Goal: Task Accomplishment & Management: Use online tool/utility

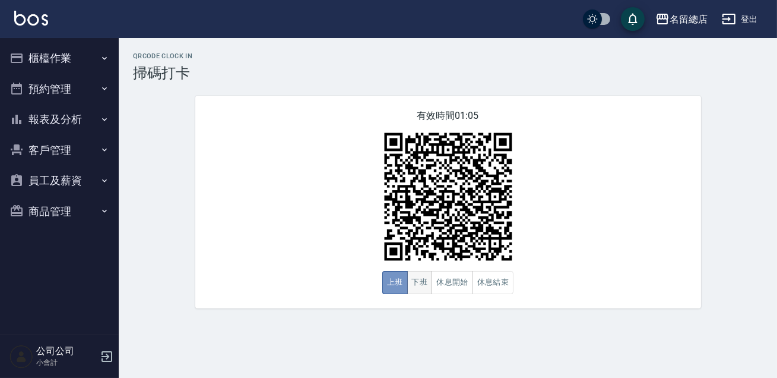
drag, startPoint x: 406, startPoint y: 278, endPoint x: 411, endPoint y: 274, distance: 6.9
click at [406, 278] on button "上班" at bounding box center [395, 282] width 26 height 23
click at [410, 281] on button "下班" at bounding box center [420, 282] width 26 height 23
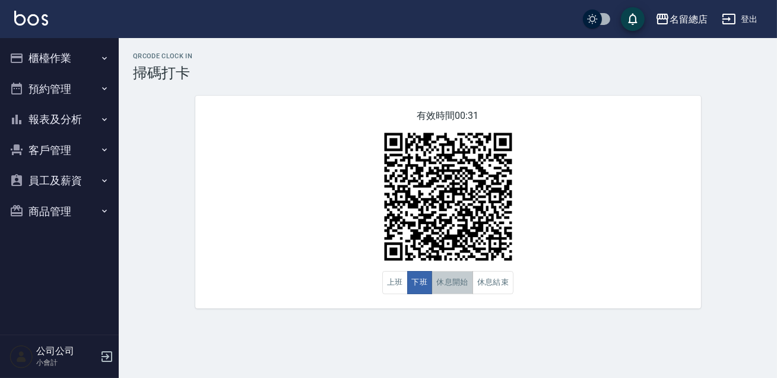
click at [452, 286] on button "休息開始" at bounding box center [453, 282] width 42 height 23
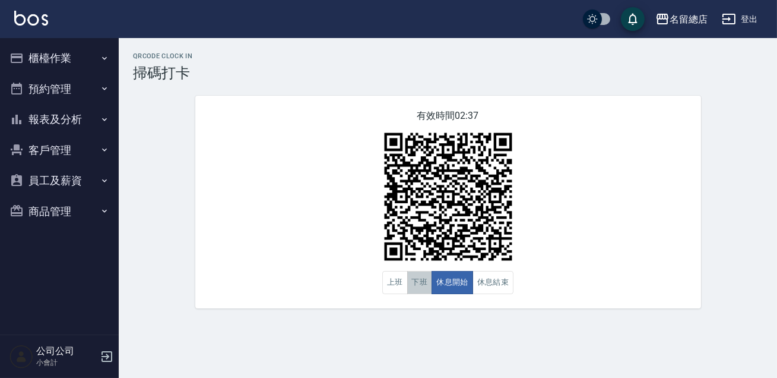
click at [427, 287] on button "下班" at bounding box center [420, 282] width 26 height 23
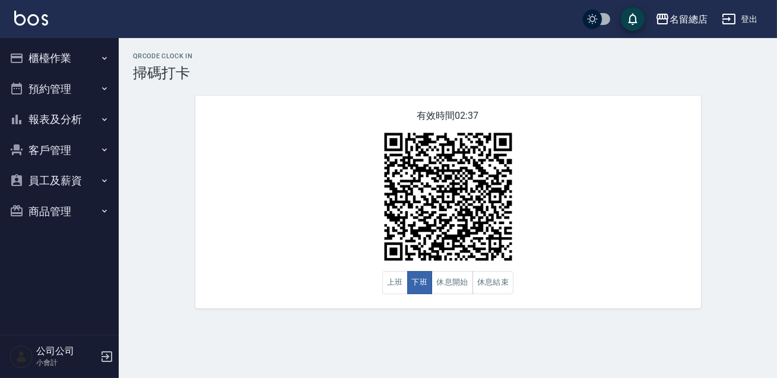
click at [563, 256] on div "有效時間 02:37 上班 下班 休息開始 休息結束" at bounding box center [448, 202] width 506 height 213
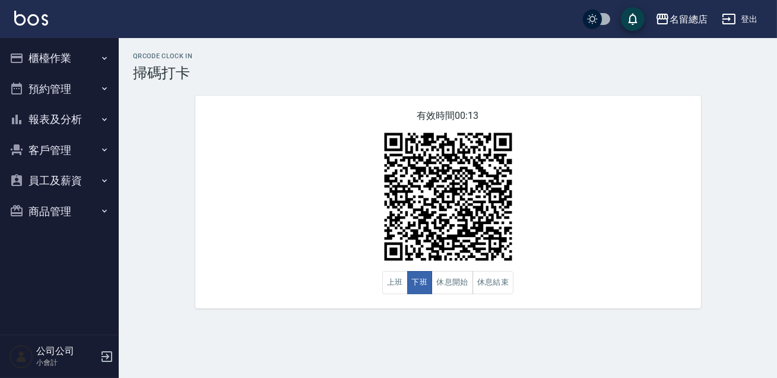
drag, startPoint x: 558, startPoint y: 257, endPoint x: 528, endPoint y: 267, distance: 31.4
click at [549, 260] on div "有效時間 00:13 上班 下班 休息開始 休息結束" at bounding box center [448, 202] width 506 height 213
click at [495, 280] on button "休息結束" at bounding box center [494, 282] width 42 height 23
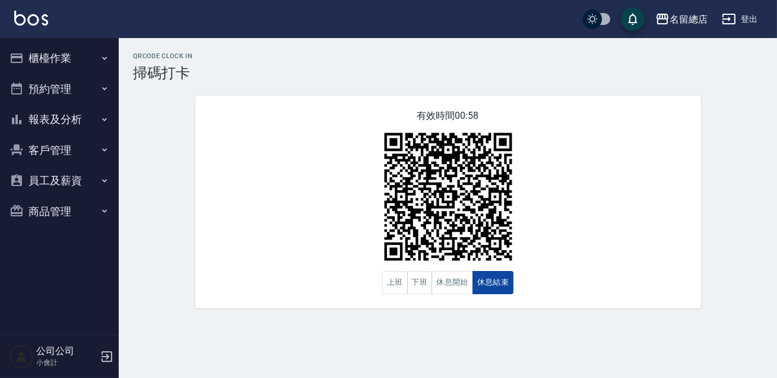
click at [495, 280] on button "休息結束" at bounding box center [494, 282] width 42 height 23
click at [445, 289] on button "休息開始" at bounding box center [453, 282] width 42 height 23
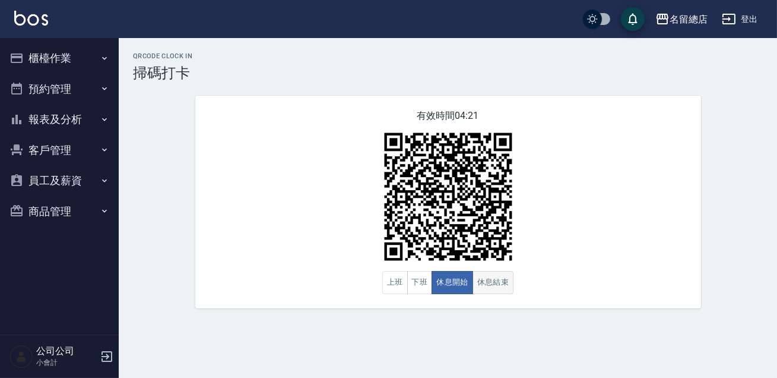
click at [489, 290] on button "休息結束" at bounding box center [494, 282] width 42 height 23
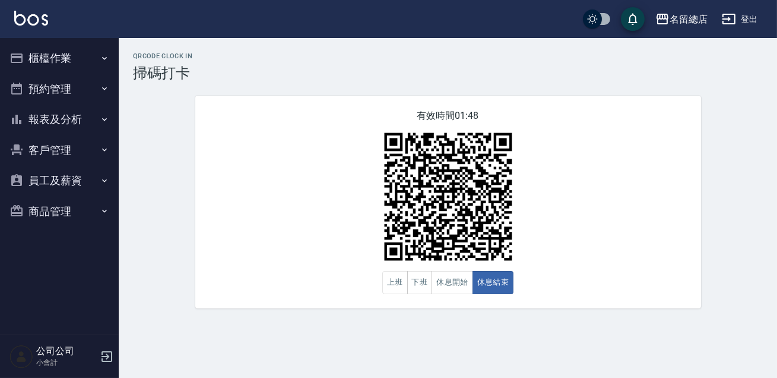
click at [680, 191] on div "有效時間 01:48 上班 下班 休息開始 休息結束" at bounding box center [448, 202] width 506 height 213
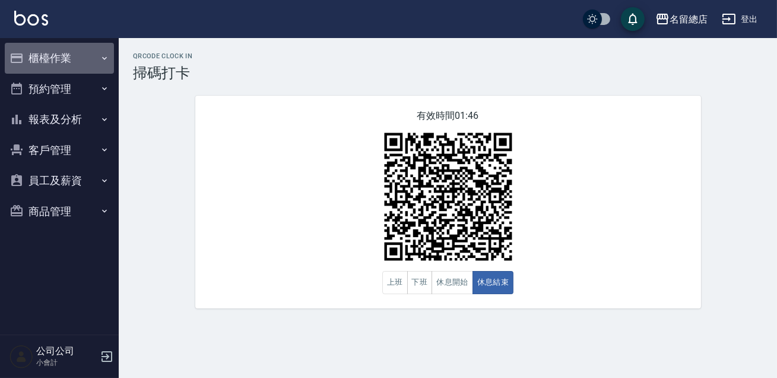
click at [48, 59] on button "櫃檯作業" at bounding box center [59, 58] width 109 height 31
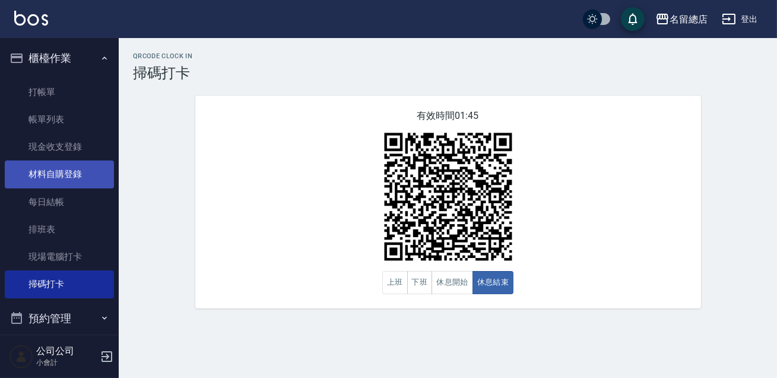
click at [44, 176] on link "材料自購登錄" at bounding box center [59, 173] width 109 height 27
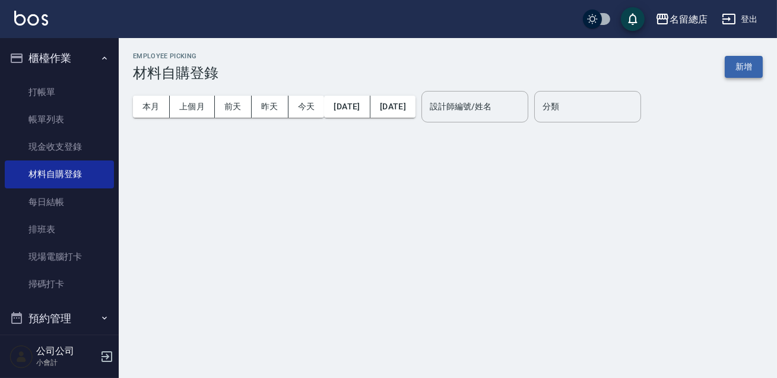
click at [754, 69] on button "新增" at bounding box center [744, 67] width 38 height 22
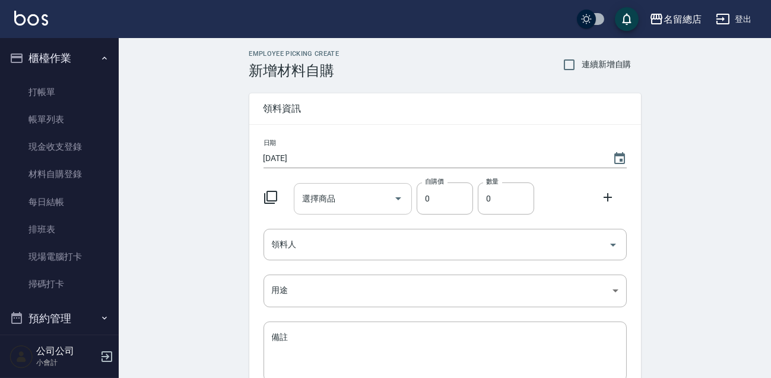
click at [334, 205] on input "選擇商品" at bounding box center [344, 198] width 90 height 21
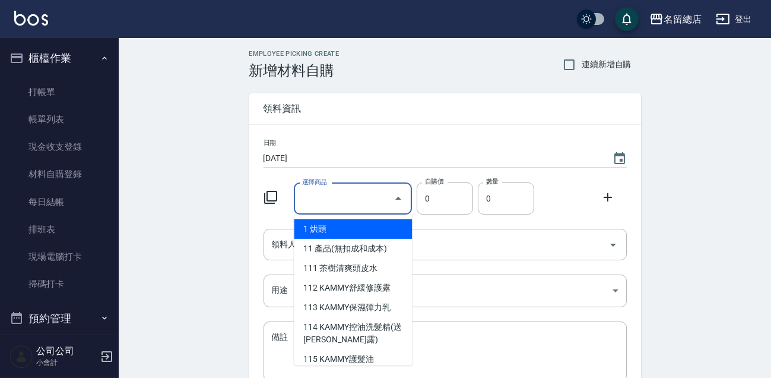
type input "6%色水"
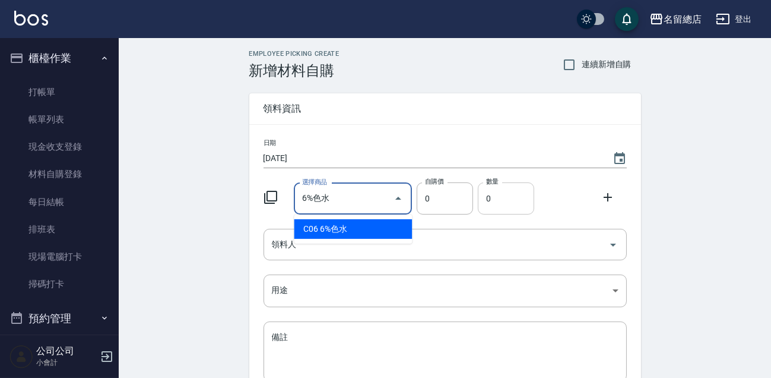
type input "105"
type input "1"
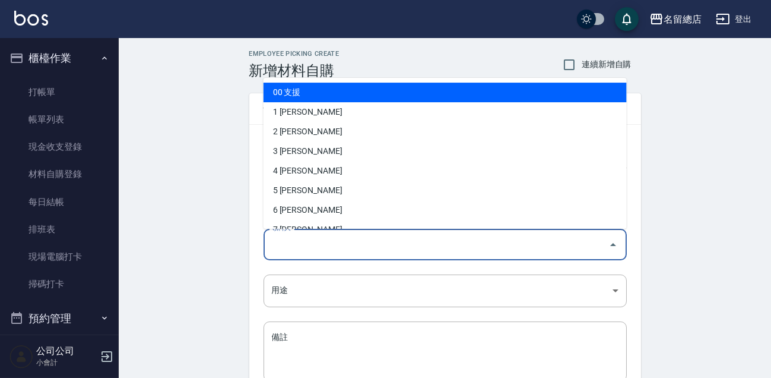
click at [428, 249] on input "領料人" at bounding box center [436, 244] width 335 height 21
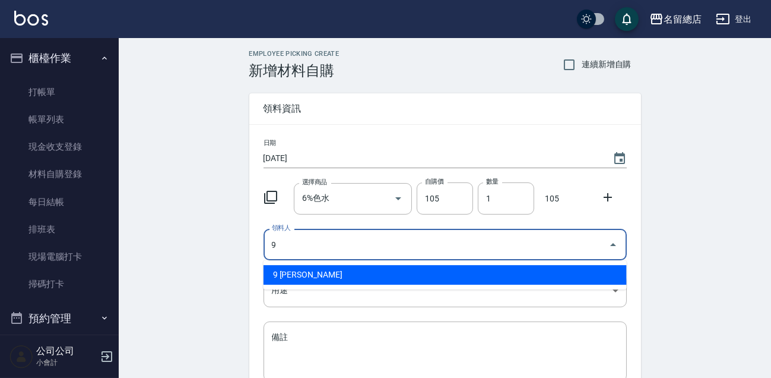
type input "9 [PERSON_NAME]"
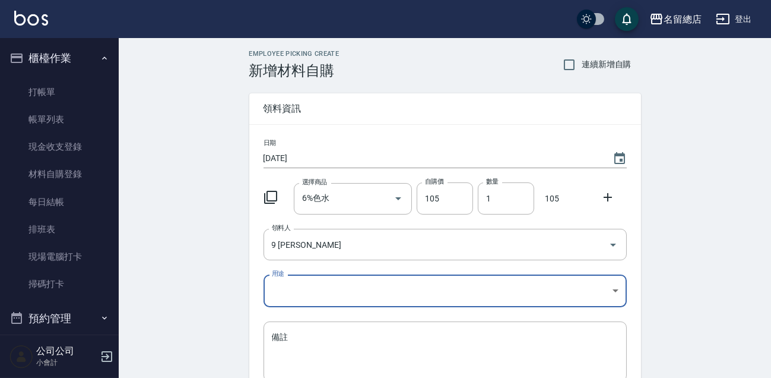
click at [422, 285] on body "名留總店 登出 櫃檯作業 打帳單 帳單列表 現金收支登錄 材料自購登錄 每日結帳 排班表 現場電腦打卡 掃碼打卡 預約管理 預約管理 單日預約紀錄 單週預約紀…" at bounding box center [385, 244] width 771 height 489
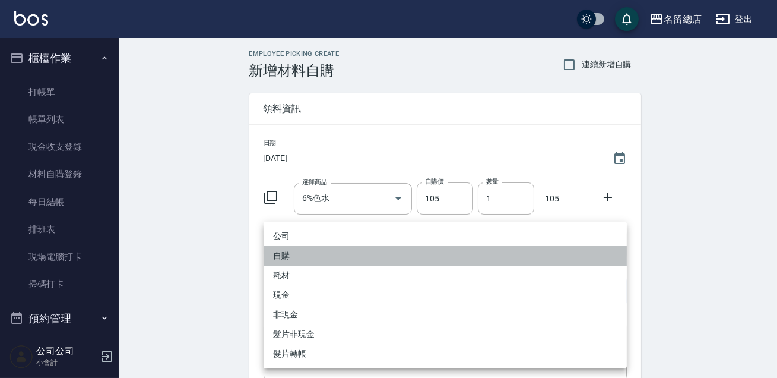
click at [281, 262] on li "自購" at bounding box center [445, 256] width 363 height 20
type input "自購"
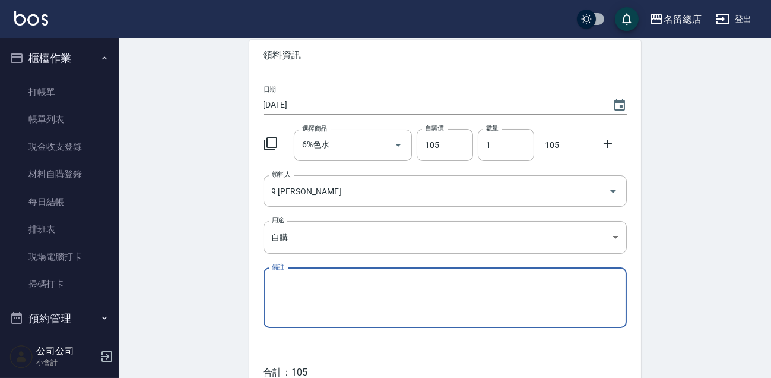
scroll to position [112, 0]
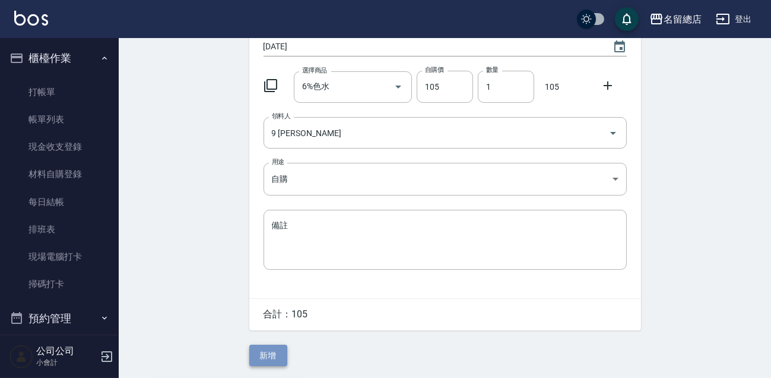
click at [261, 362] on button "新增" at bounding box center [268, 355] width 38 height 22
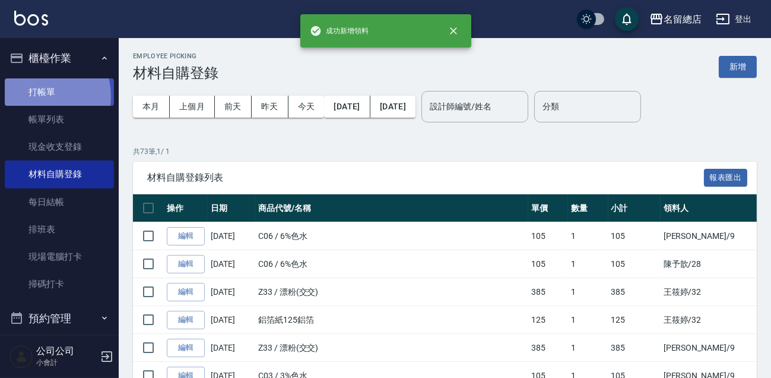
click at [43, 96] on link "打帳單" at bounding box center [59, 91] width 109 height 27
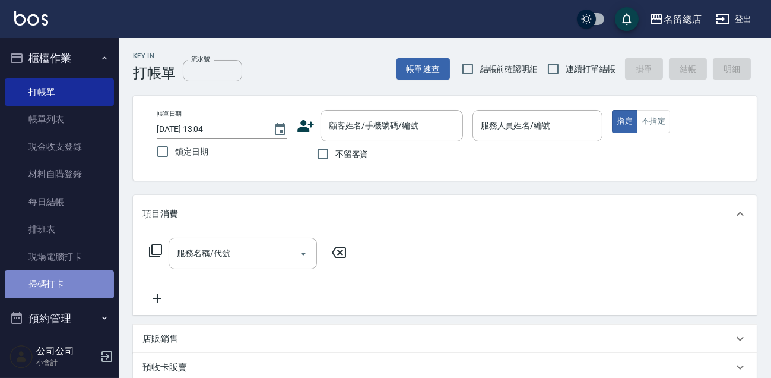
click at [64, 285] on link "掃碼打卡" at bounding box center [59, 283] width 109 height 27
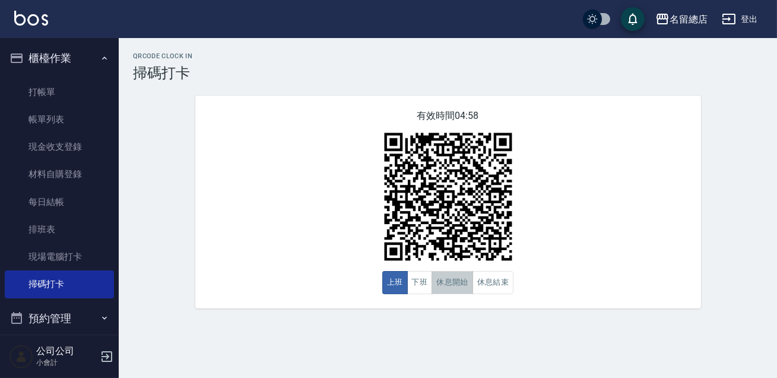
click at [450, 283] on button "休息開始" at bounding box center [453, 282] width 42 height 23
